Goal: Task Accomplishment & Management: Use online tool/utility

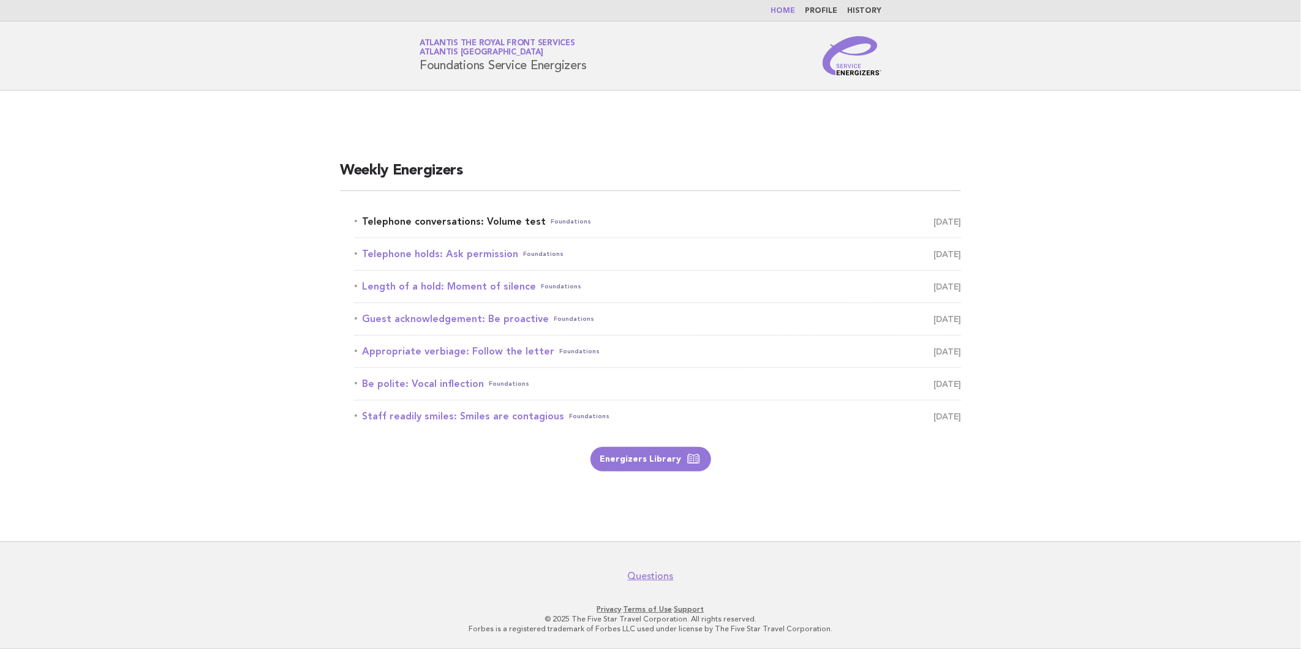
click at [899, 213] on link "Telephone conversations: Volume test Foundations [DATE]" at bounding box center [658, 221] width 606 height 17
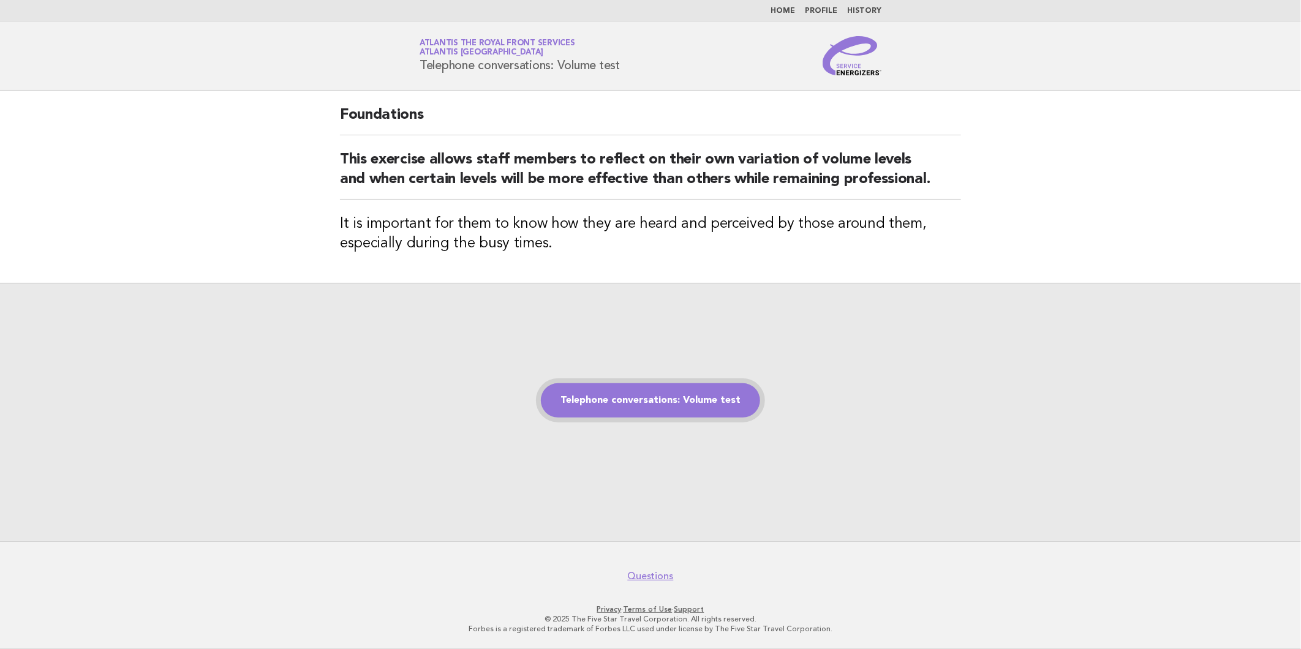
click at [616, 412] on link "Telephone conversations: Volume test" at bounding box center [650, 400] width 219 height 34
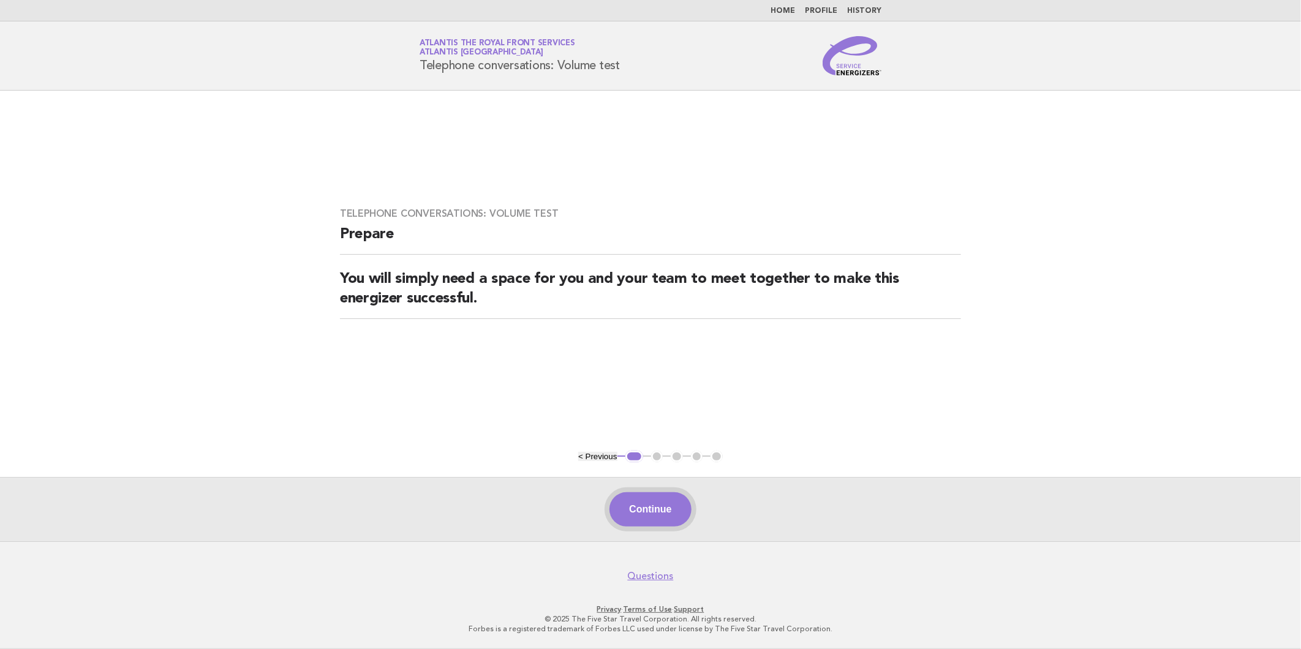
click at [651, 503] on button "Continue" at bounding box center [649, 509] width 81 height 34
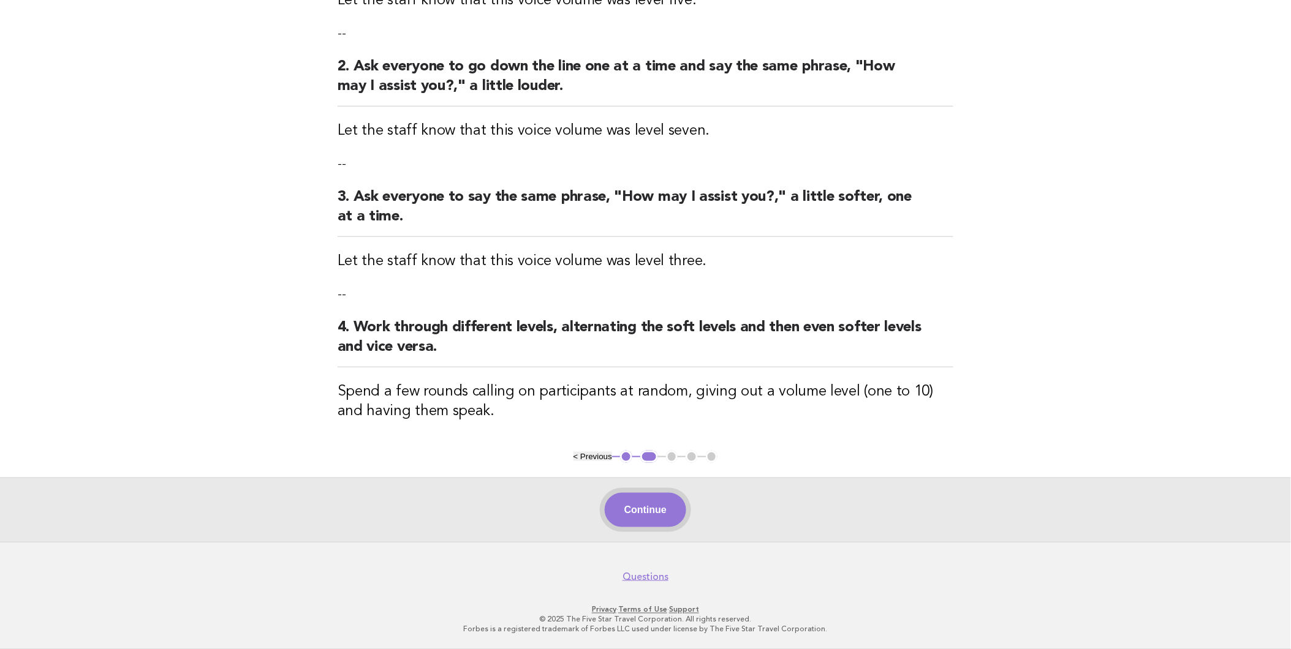
click at [633, 510] on button "Continue" at bounding box center [645, 510] width 81 height 34
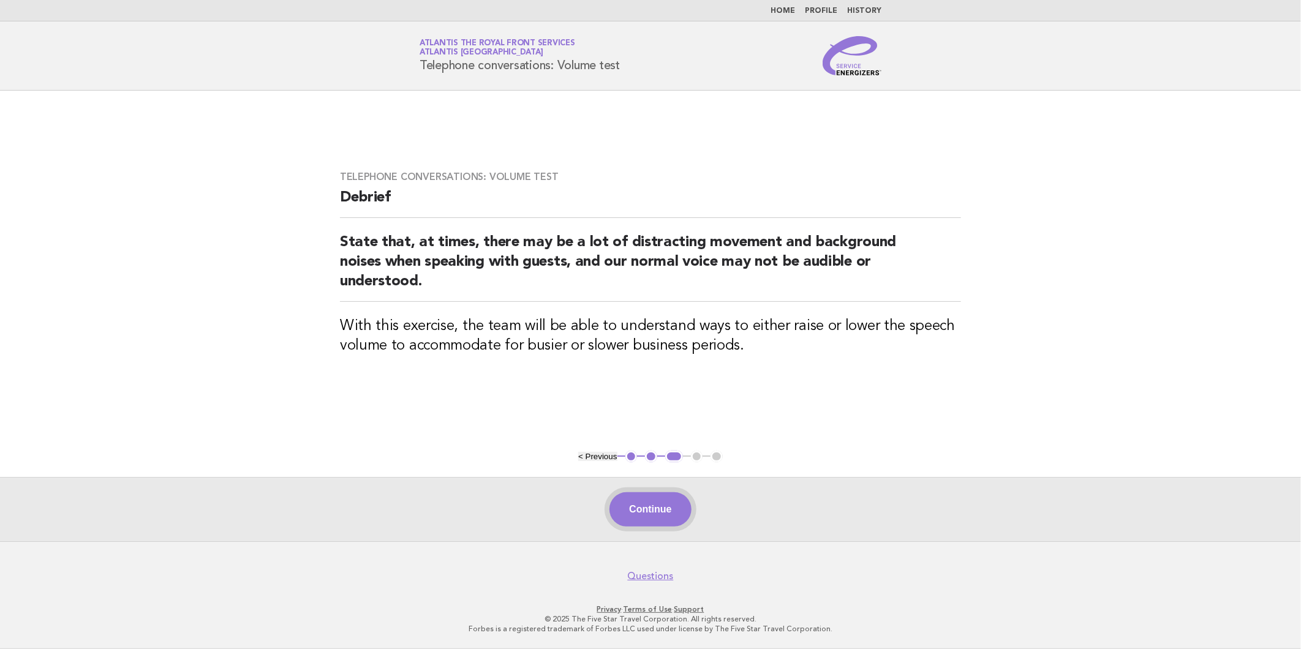
click at [635, 507] on button "Continue" at bounding box center [649, 509] width 81 height 34
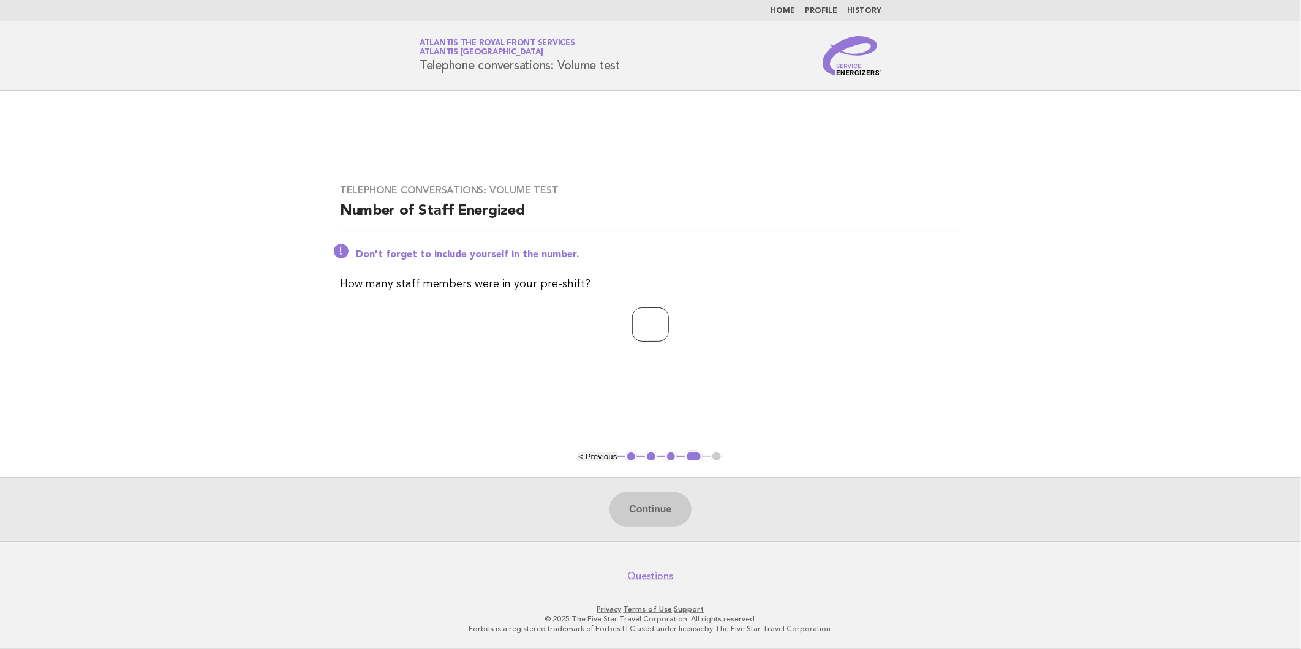
click at [645, 322] on input "number" at bounding box center [650, 324] width 37 height 34
type input "*"
click at [639, 507] on button "Continue" at bounding box center [649, 509] width 81 height 34
